Goal: Task Accomplishment & Management: Use online tool/utility

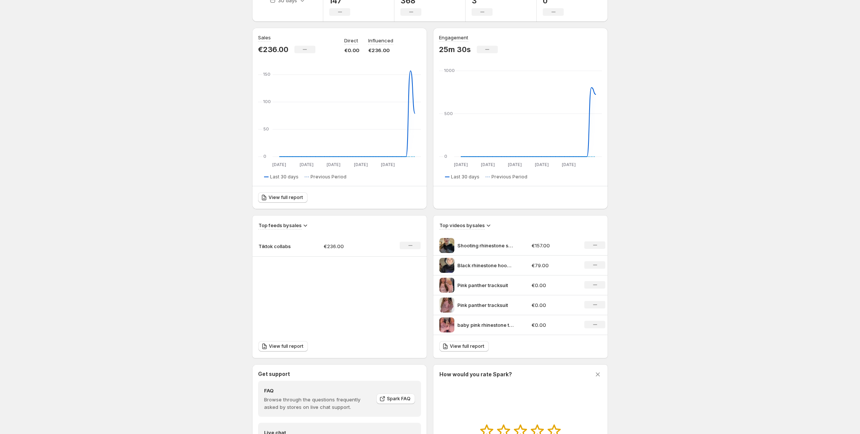
scroll to position [50, 0]
click at [486, 246] on p "Shooting rhinestone star hoodie" at bounding box center [485, 244] width 56 height 7
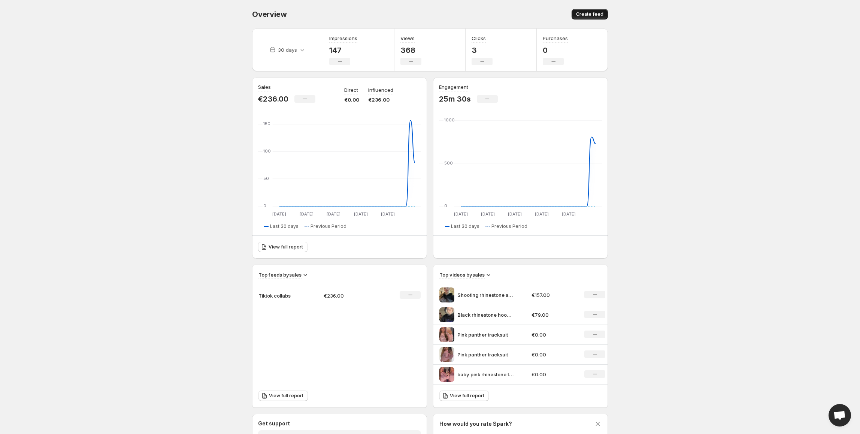
click at [586, 17] on button "Create feed" at bounding box center [590, 14] width 36 height 10
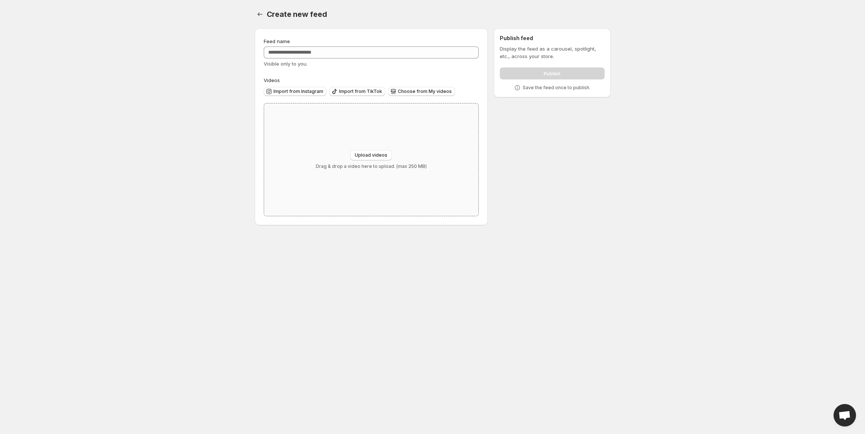
click at [377, 136] on div "Upload videos Drag & drop a video here to upload. (max 250 MB)" at bounding box center [371, 159] width 215 height 112
click at [257, 13] on icon "Settings" at bounding box center [259, 13] width 7 height 7
